Goal: Information Seeking & Learning: Learn about a topic

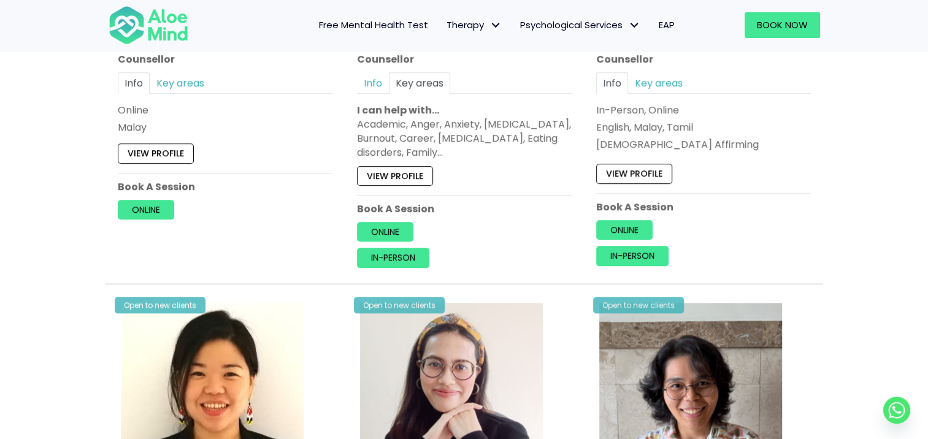
scroll to position [797, 0]
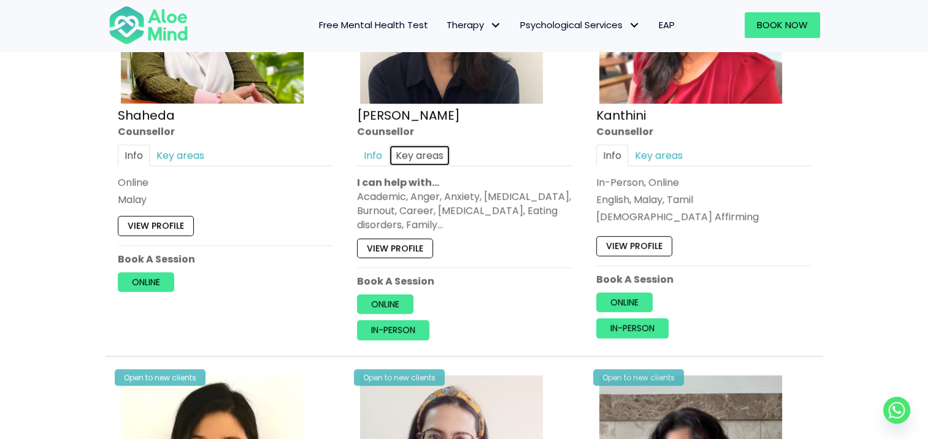
click at [407, 153] on link "Key areas" at bounding box center [419, 155] width 61 height 21
click at [376, 157] on link "Info" at bounding box center [373, 155] width 32 height 21
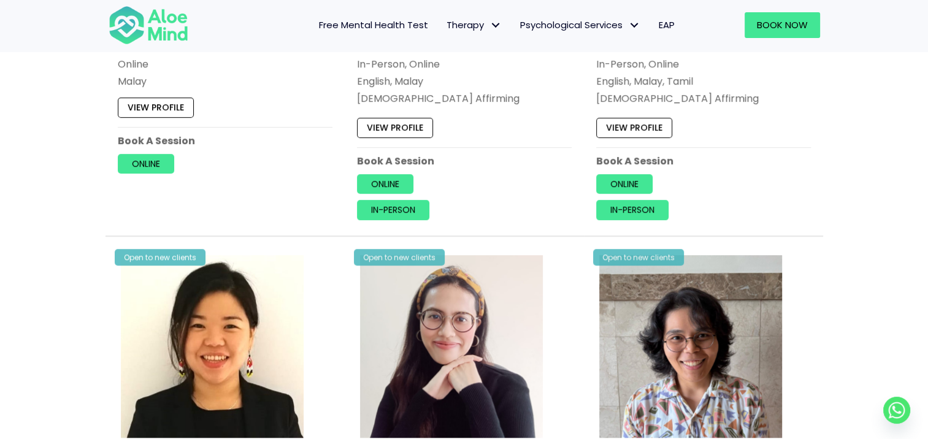
scroll to position [675, 0]
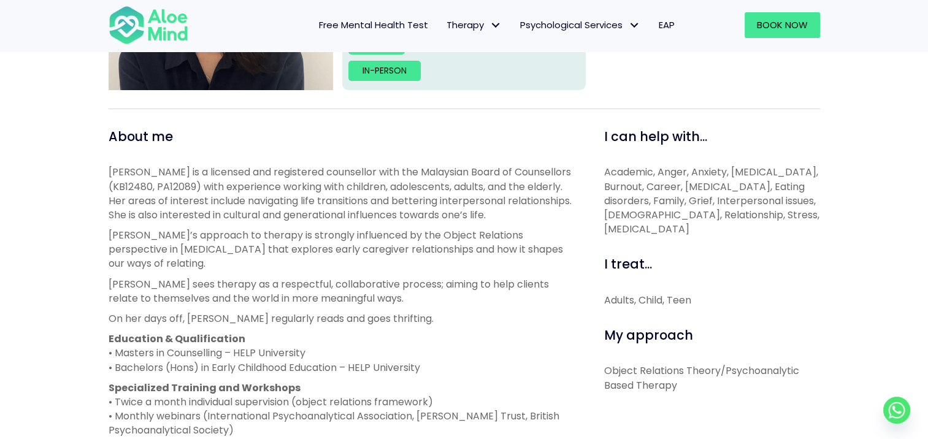
scroll to position [368, 0]
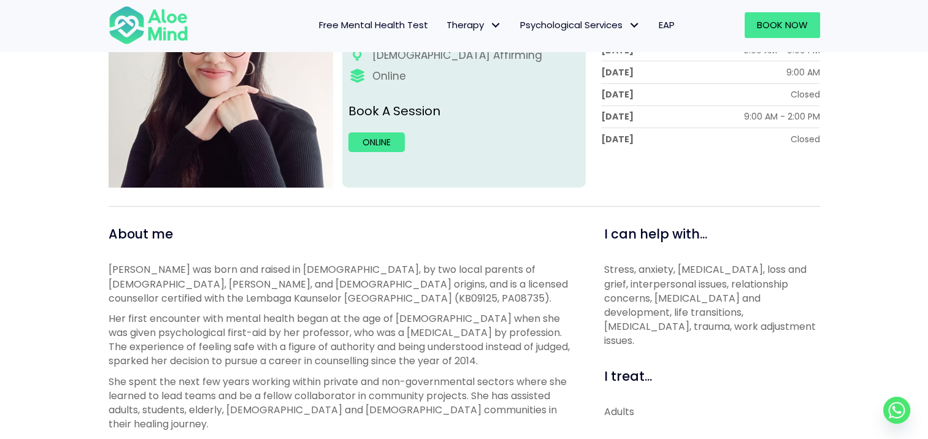
scroll to position [307, 0]
